Goal: Find contact information: Find contact information

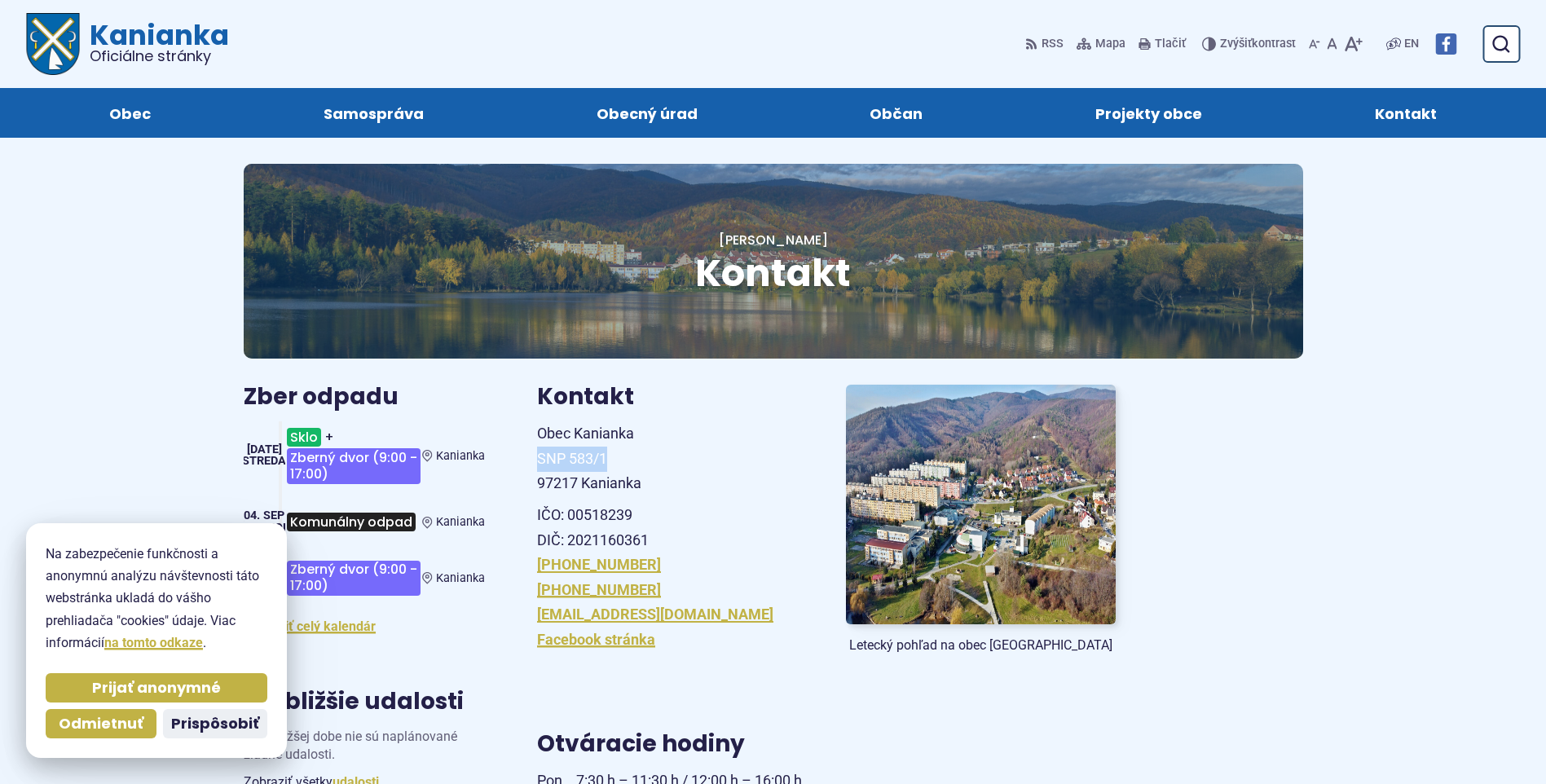
drag, startPoint x: 539, startPoint y: 455, endPoint x: 612, endPoint y: 453, distance: 73.0
click at [612, 453] on p "Obec Kanianka SNP 583/1 97217 Kanianka" at bounding box center [671, 459] width 270 height 75
drag, startPoint x: 612, startPoint y: 453, endPoint x: 569, endPoint y: 456, distance: 43.1
copy span "SNP 583/1"
click at [537, 432] on span "Obec Kanianka SNP 583/1 97217 Kanianka" at bounding box center [589, 457] width 104 height 67
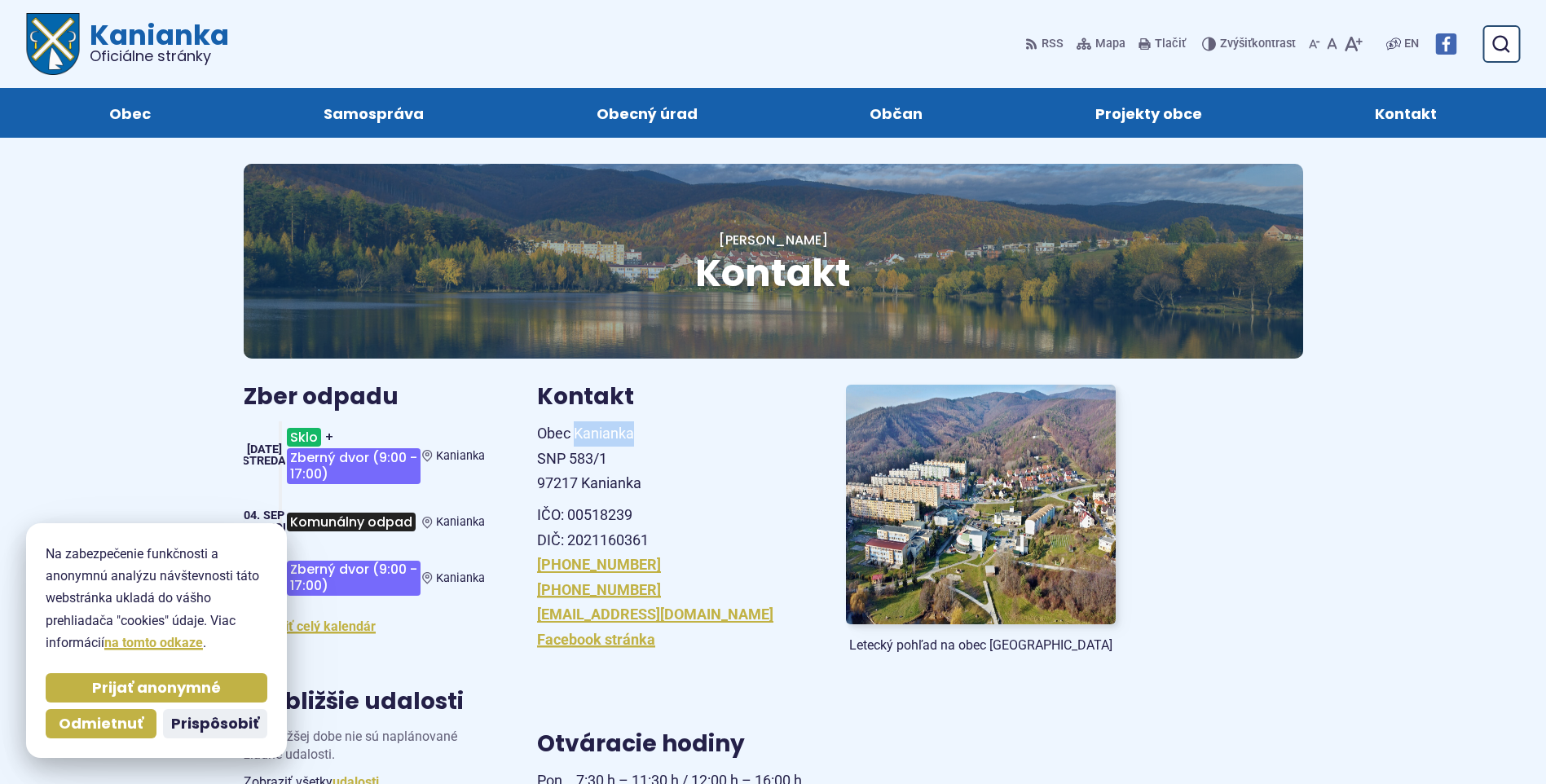
drag, startPoint x: 574, startPoint y: 433, endPoint x: 632, endPoint y: 431, distance: 58.0
click at [632, 431] on span "Obec Kanianka SNP 583/1 97217 Kanianka" at bounding box center [589, 457] width 104 height 67
copy span "Kanianka"
